Goal: Transaction & Acquisition: Purchase product/service

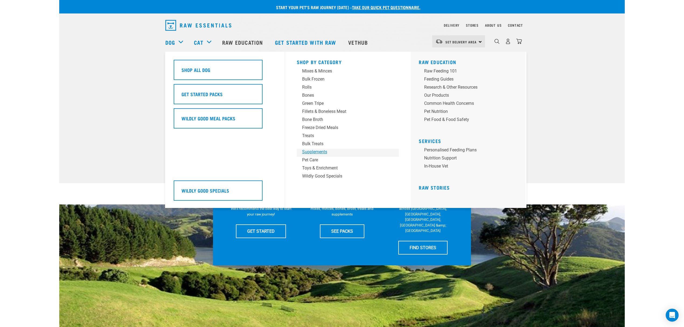
click at [316, 151] on div "Supplements" at bounding box center [344, 152] width 84 height 6
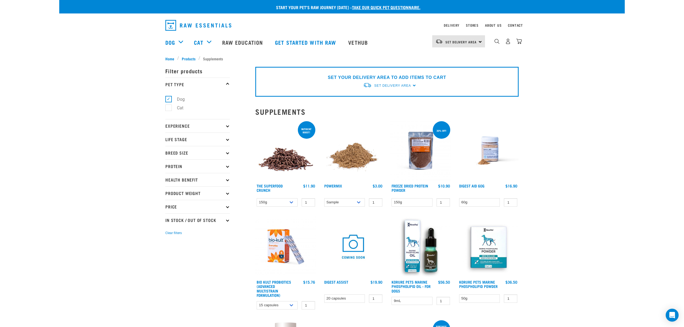
click at [168, 107] on label "Cat" at bounding box center [176, 107] width 17 height 7
click at [167, 107] on input "Cat" at bounding box center [166, 106] width 3 height 3
checkbox input "true"
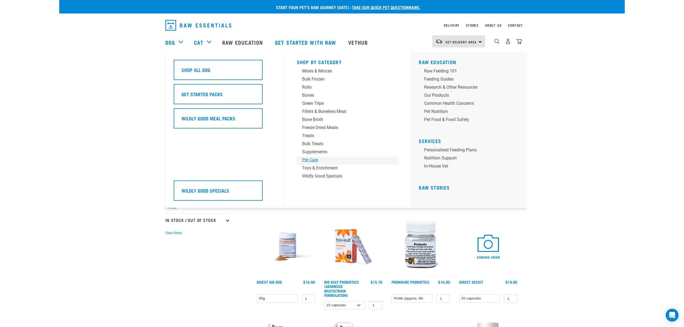
click at [308, 158] on div "Pet Care" at bounding box center [344, 160] width 84 height 6
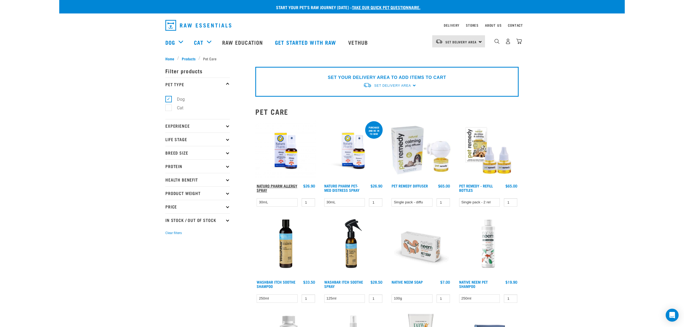
click at [267, 185] on link "Naturo Pharm Allergy Spray" at bounding box center [276, 188] width 41 height 6
